Goal: Task Accomplishment & Management: Complete application form

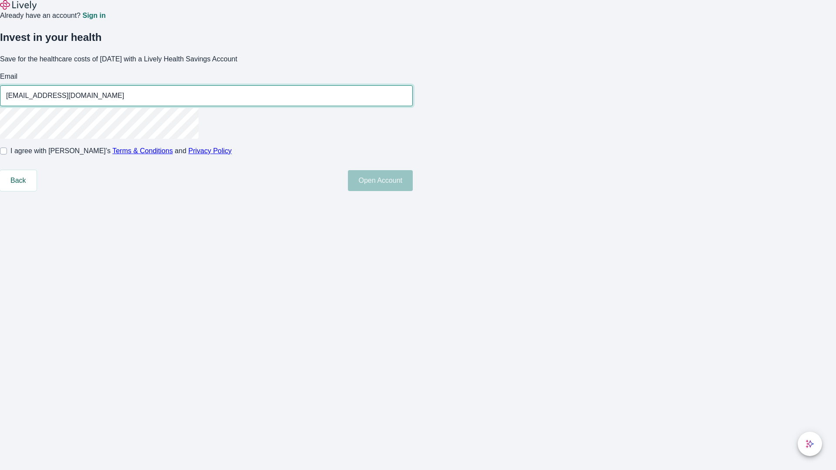
type input "[EMAIL_ADDRESS][DOMAIN_NAME]"
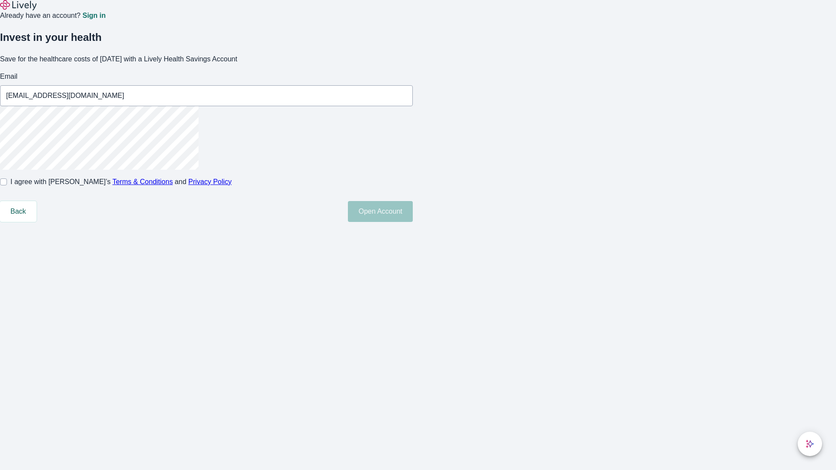
click at [7, 185] on input "I agree with Lively’s Terms & Conditions and Privacy Policy" at bounding box center [3, 181] width 7 height 7
checkbox input "true"
click at [413, 222] on button "Open Account" at bounding box center [380, 211] width 65 height 21
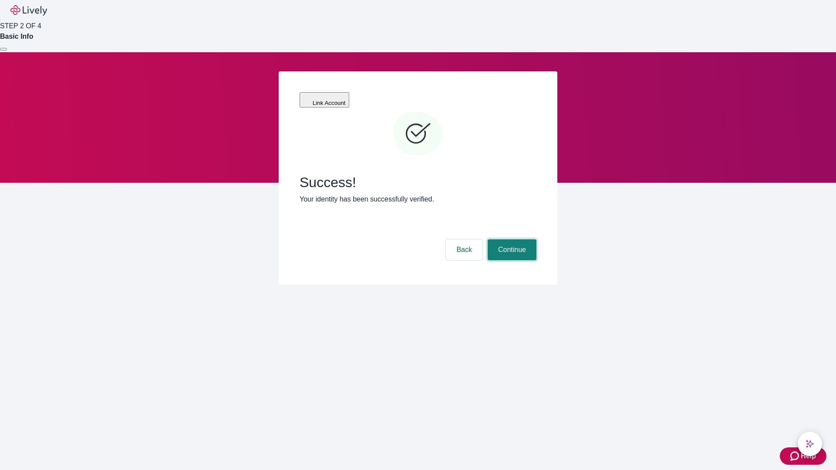
click at [511, 239] on button "Continue" at bounding box center [511, 249] width 49 height 21
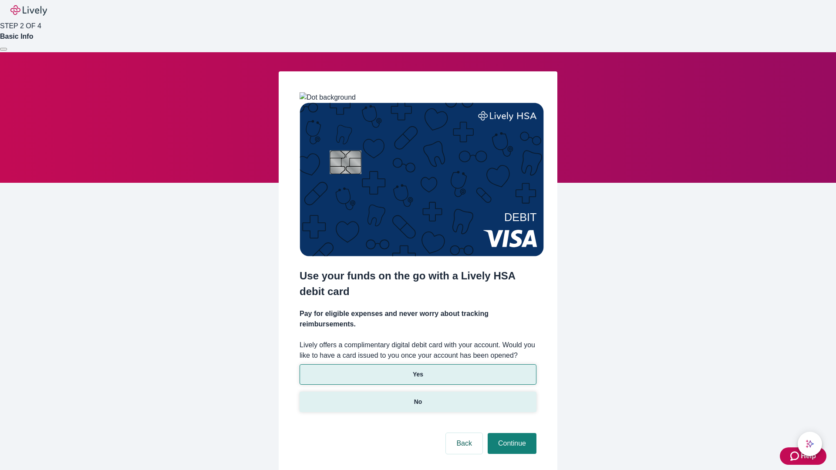
click at [417, 397] on p "No" at bounding box center [418, 401] width 8 height 9
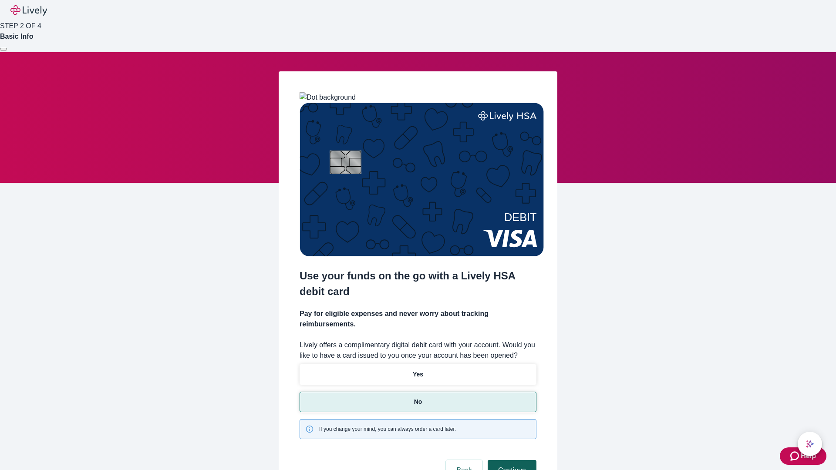
click at [511, 460] on button "Continue" at bounding box center [511, 470] width 49 height 21
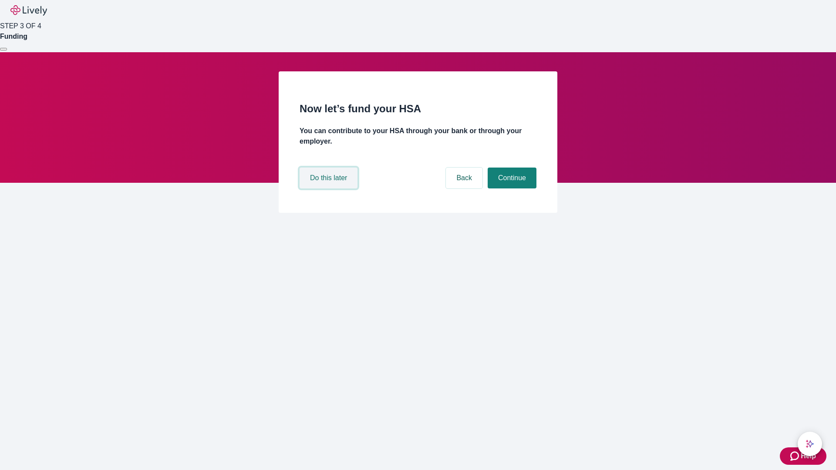
click at [329, 188] on button "Do this later" at bounding box center [328, 178] width 58 height 21
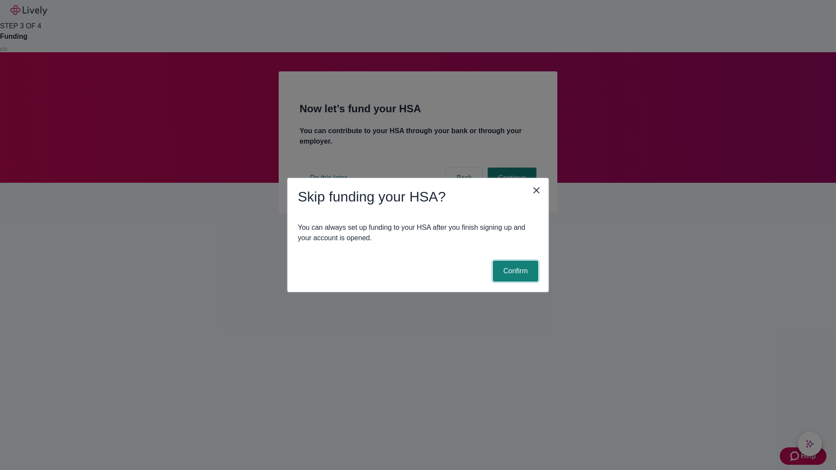
click at [514, 271] on button "Confirm" at bounding box center [515, 271] width 45 height 21
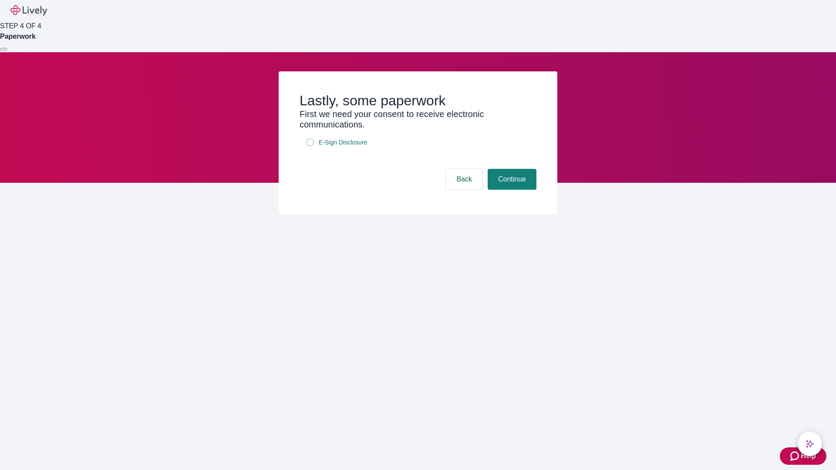
click at [310, 146] on input "E-Sign Disclosure" at bounding box center [309, 142] width 7 height 7
checkbox input "true"
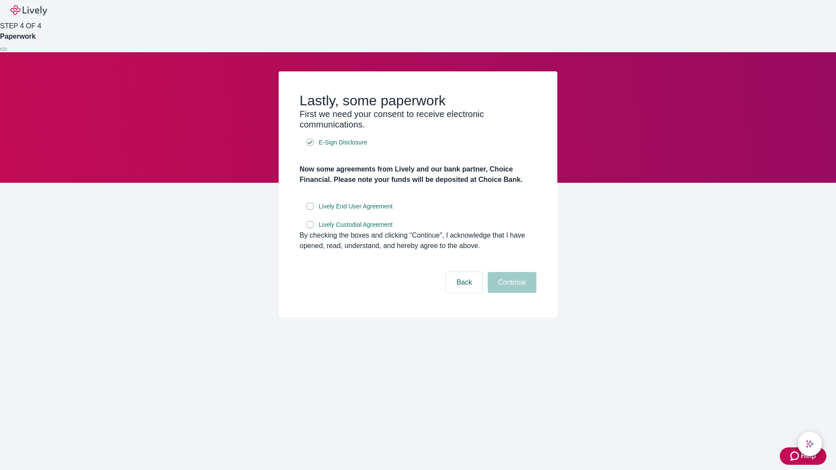
click at [310, 210] on input "Lively End User Agreement" at bounding box center [309, 206] width 7 height 7
checkbox input "true"
click at [310, 228] on input "Lively Custodial Agreement" at bounding box center [309, 224] width 7 height 7
checkbox input "true"
click at [511, 293] on button "Continue" at bounding box center [511, 282] width 49 height 21
